Goal: Find specific page/section: Find specific page/section

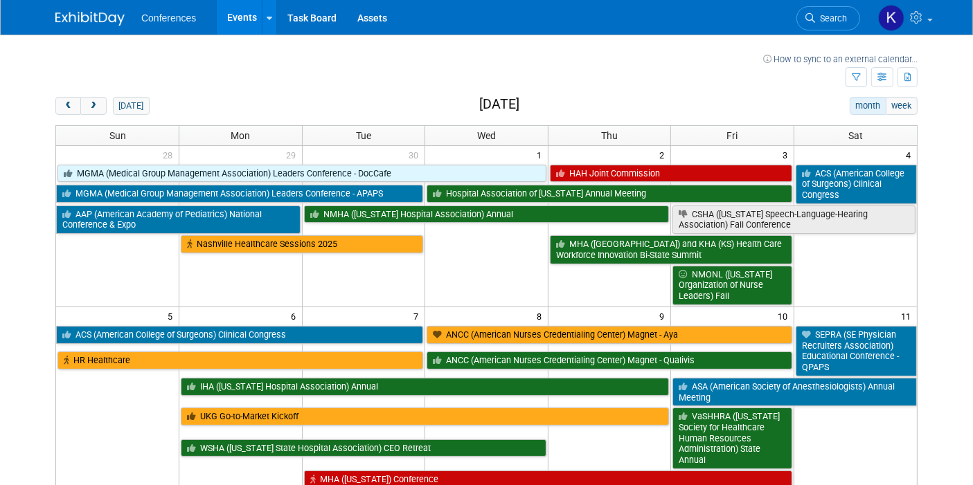
click at [93, 102] on span "next" at bounding box center [93, 106] width 10 height 9
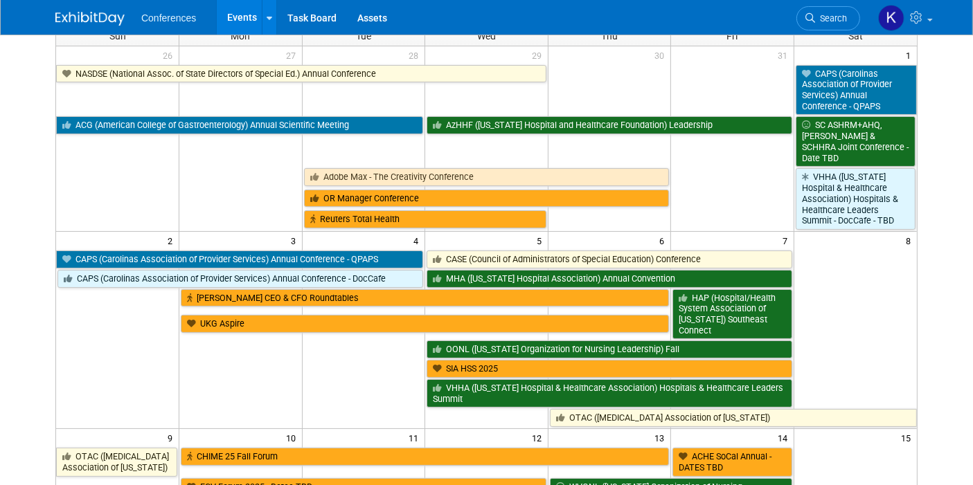
scroll to position [102, 0]
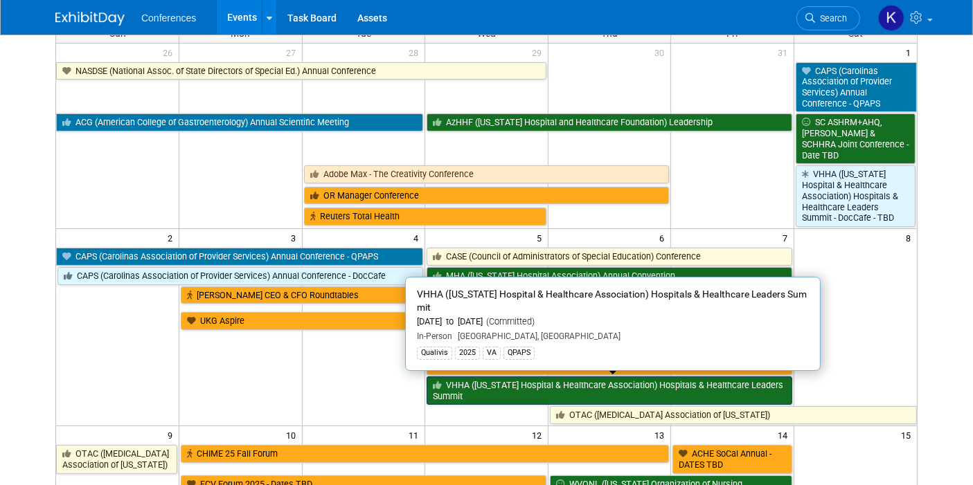
click at [449, 377] on link "VHHA ([US_STATE] Hospital & Healthcare Association) Hospitals & Healthcare Lead…" at bounding box center [609, 391] width 366 height 28
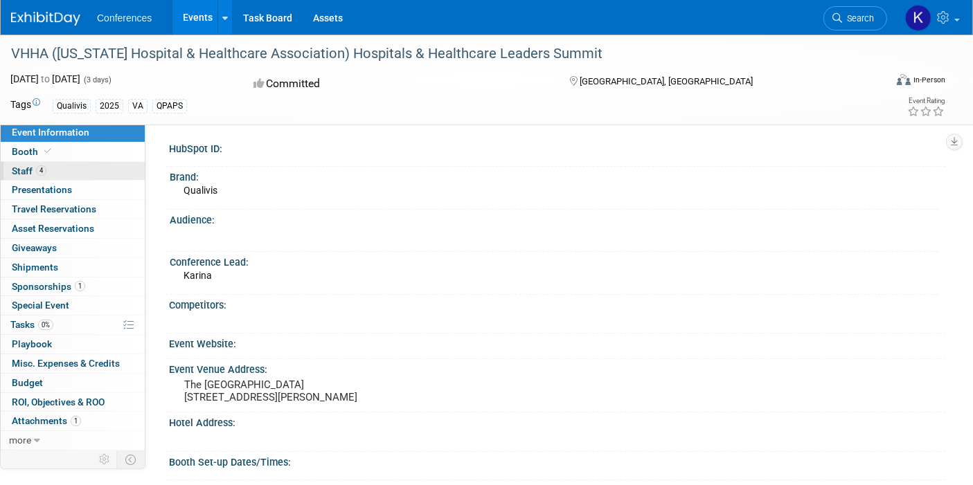
click at [63, 173] on link "4 Staff 4" at bounding box center [73, 171] width 144 height 19
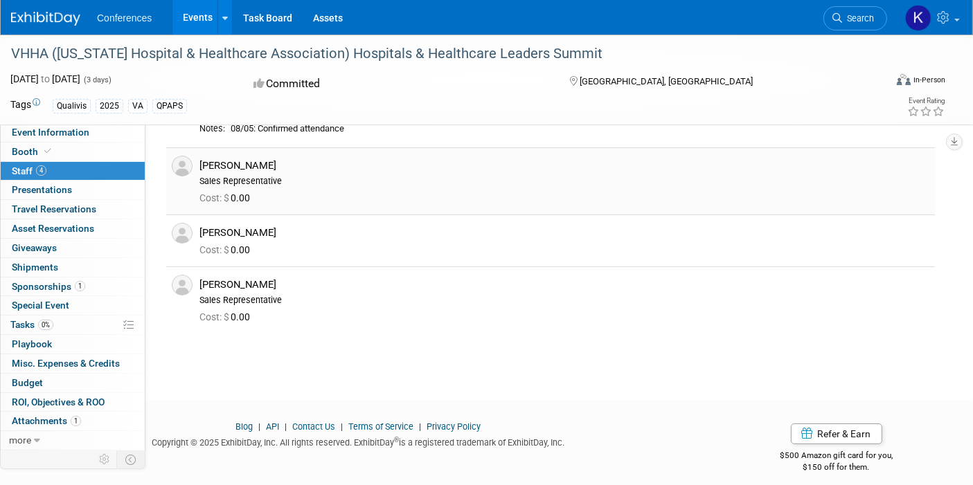
scroll to position [115, 0]
click at [76, 415] on span "Attachments 1" at bounding box center [46, 420] width 69 height 11
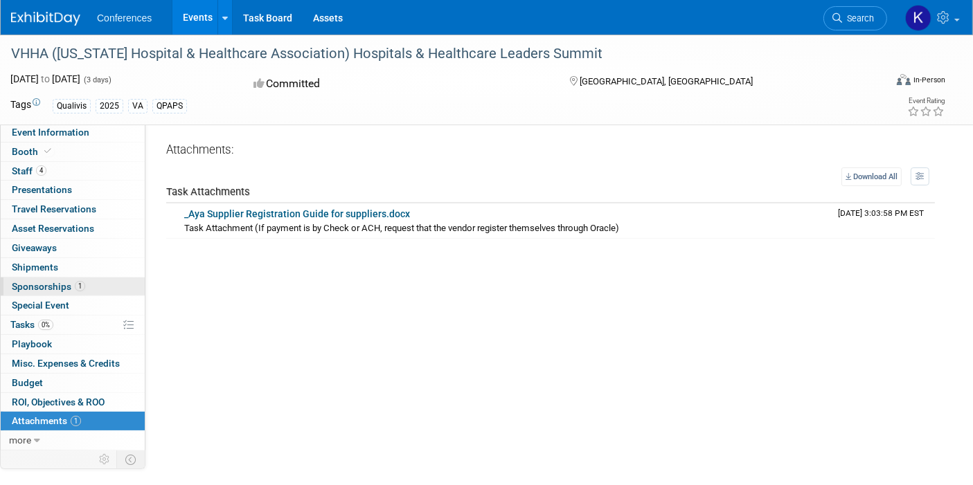
click at [67, 285] on span "Sponsorships 1" at bounding box center [48, 286] width 73 height 11
